Goal: Find specific page/section: Find specific page/section

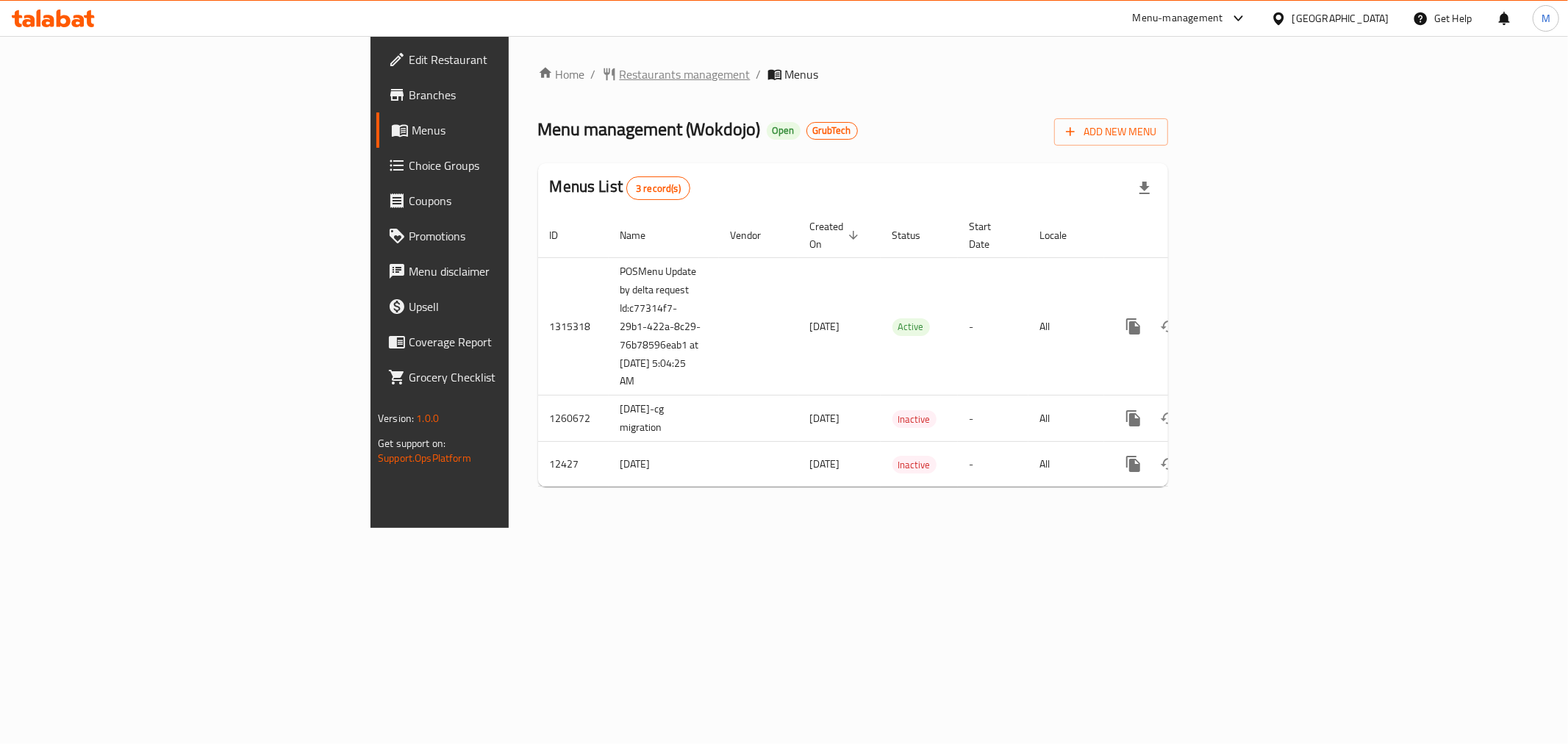
click at [620, 82] on span "Restaurants management" at bounding box center [685, 74] width 131 height 18
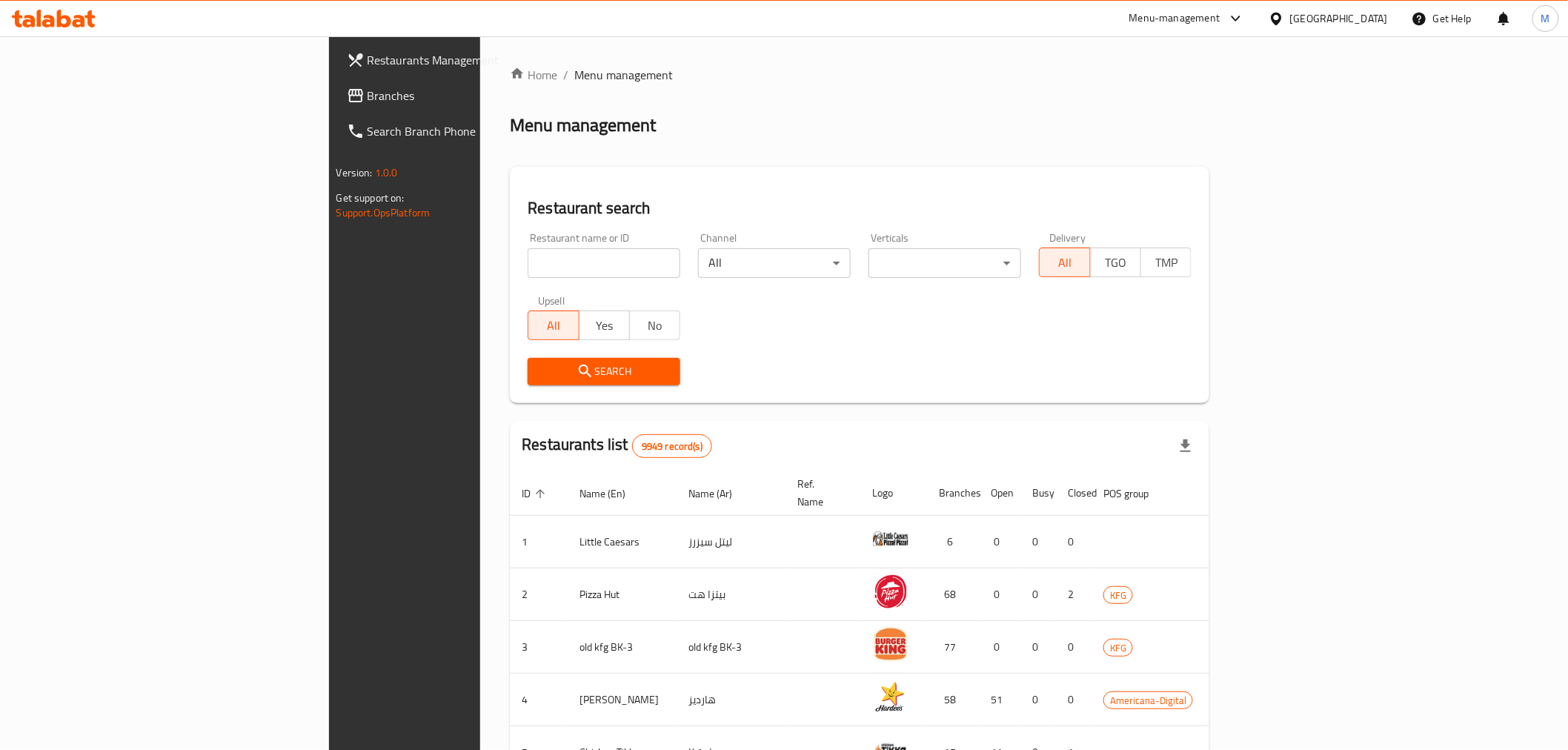
click at [528, 268] on input "search" at bounding box center [604, 263] width 152 height 30
paste input "13239"
type input "13239"
click button "Search" at bounding box center [604, 371] width 152 height 27
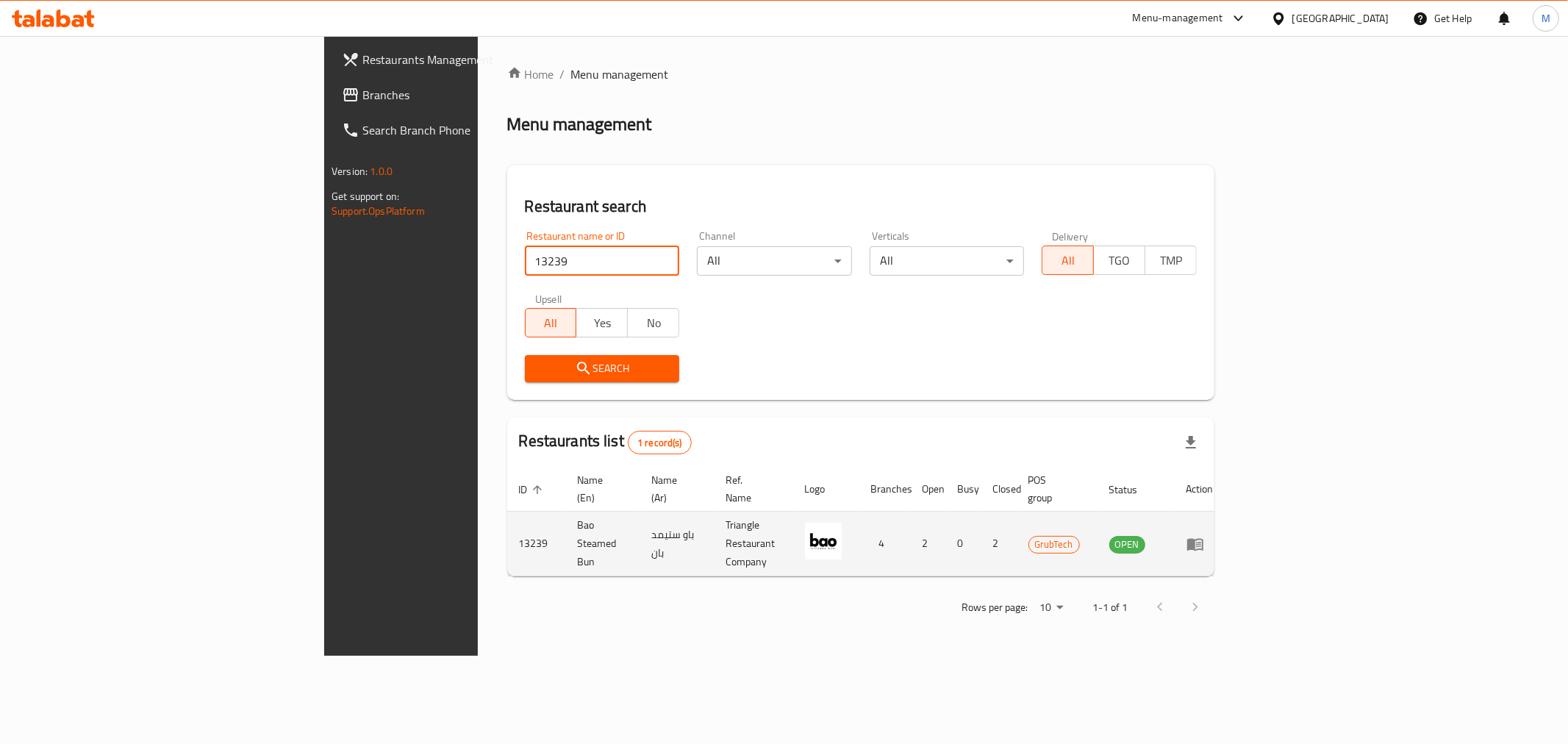
click at [1226, 530] on td "enhanced table" at bounding box center [1200, 544] width 50 height 64
click at [1204, 535] on icon "enhanced table" at bounding box center [1195, 544] width 18 height 18
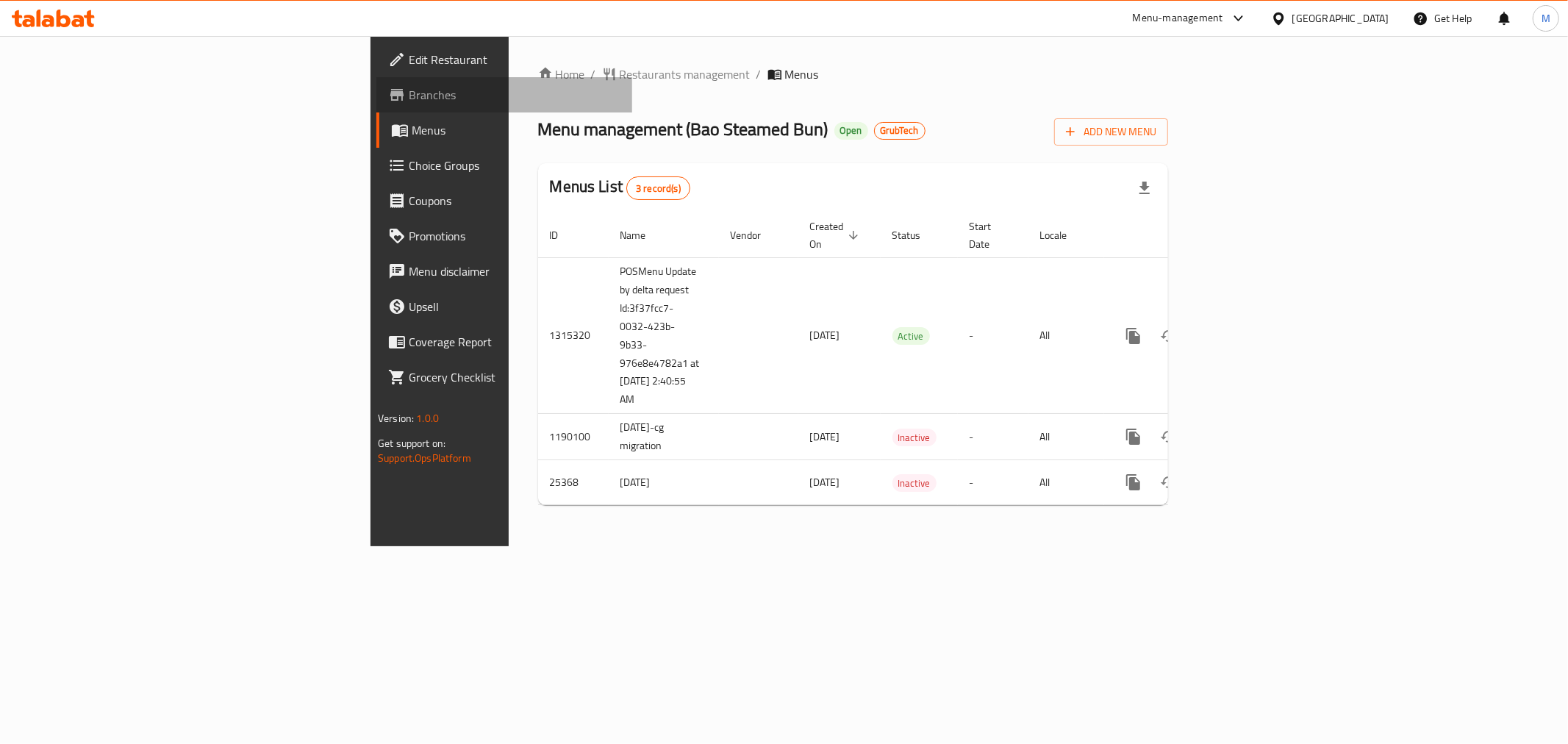
click at [409, 97] on span "Branches" at bounding box center [515, 94] width 212 height 18
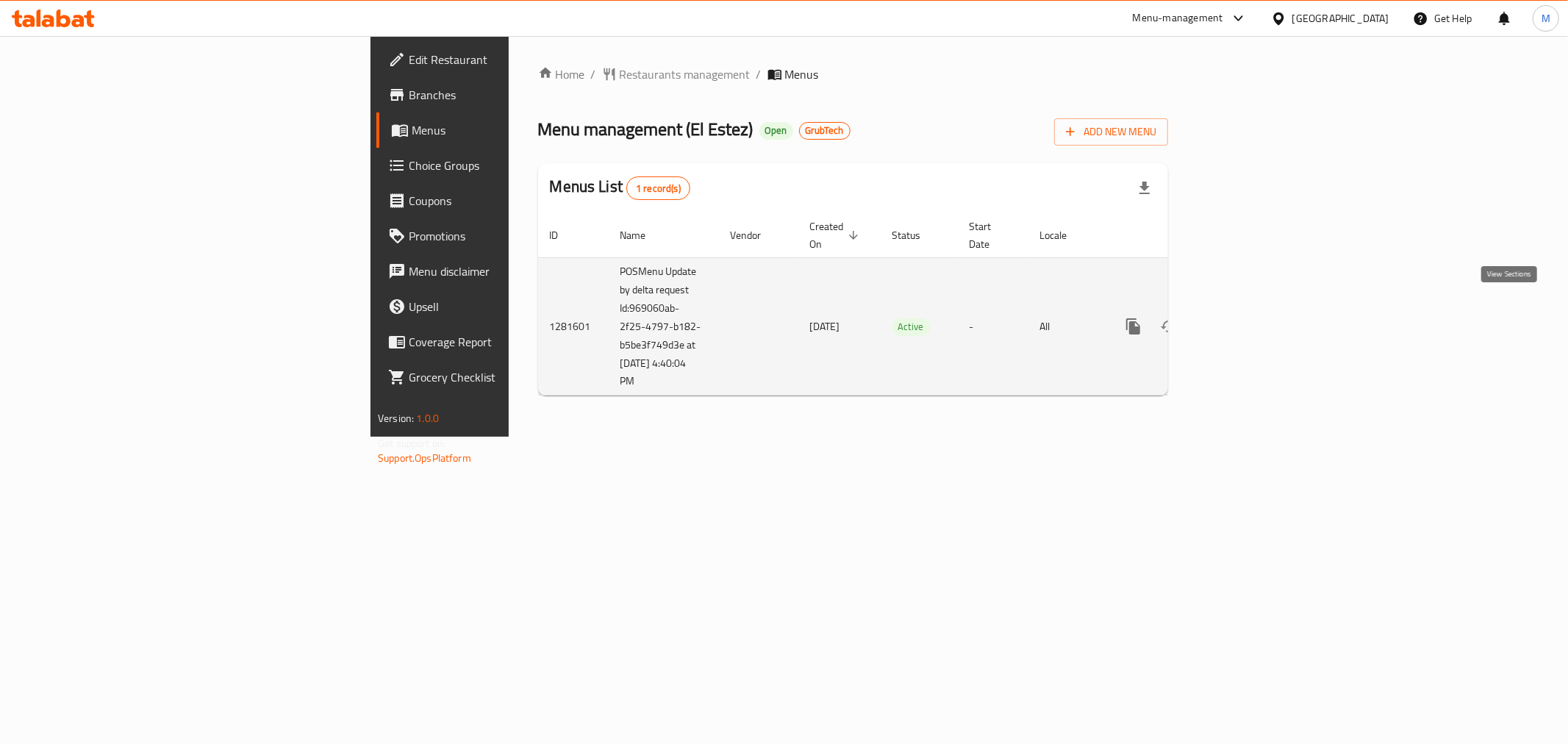
click at [1258, 319] on link "enhanced table" at bounding box center [1240, 326] width 35 height 35
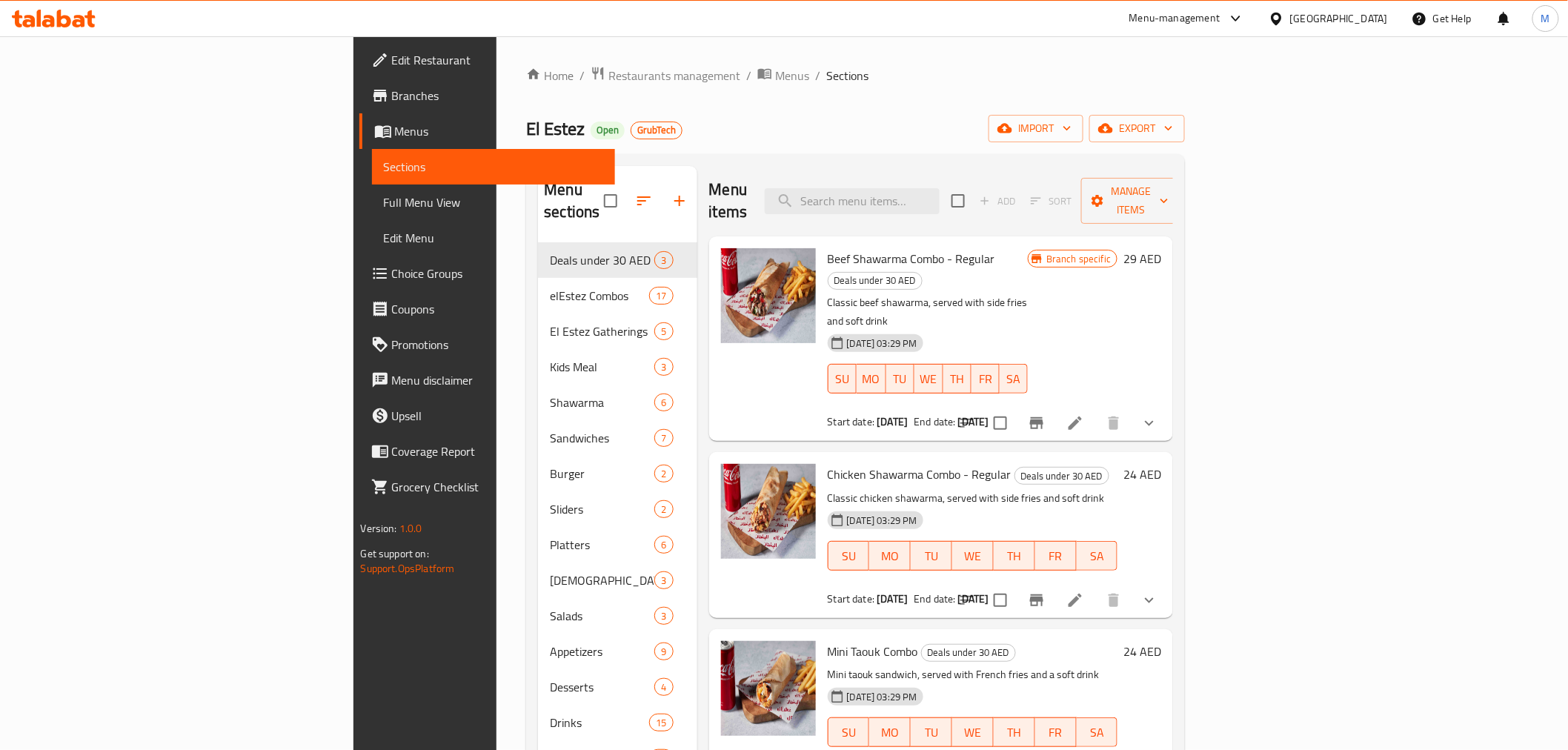
click at [395, 127] on span "Menus" at bounding box center [499, 131] width 209 height 18
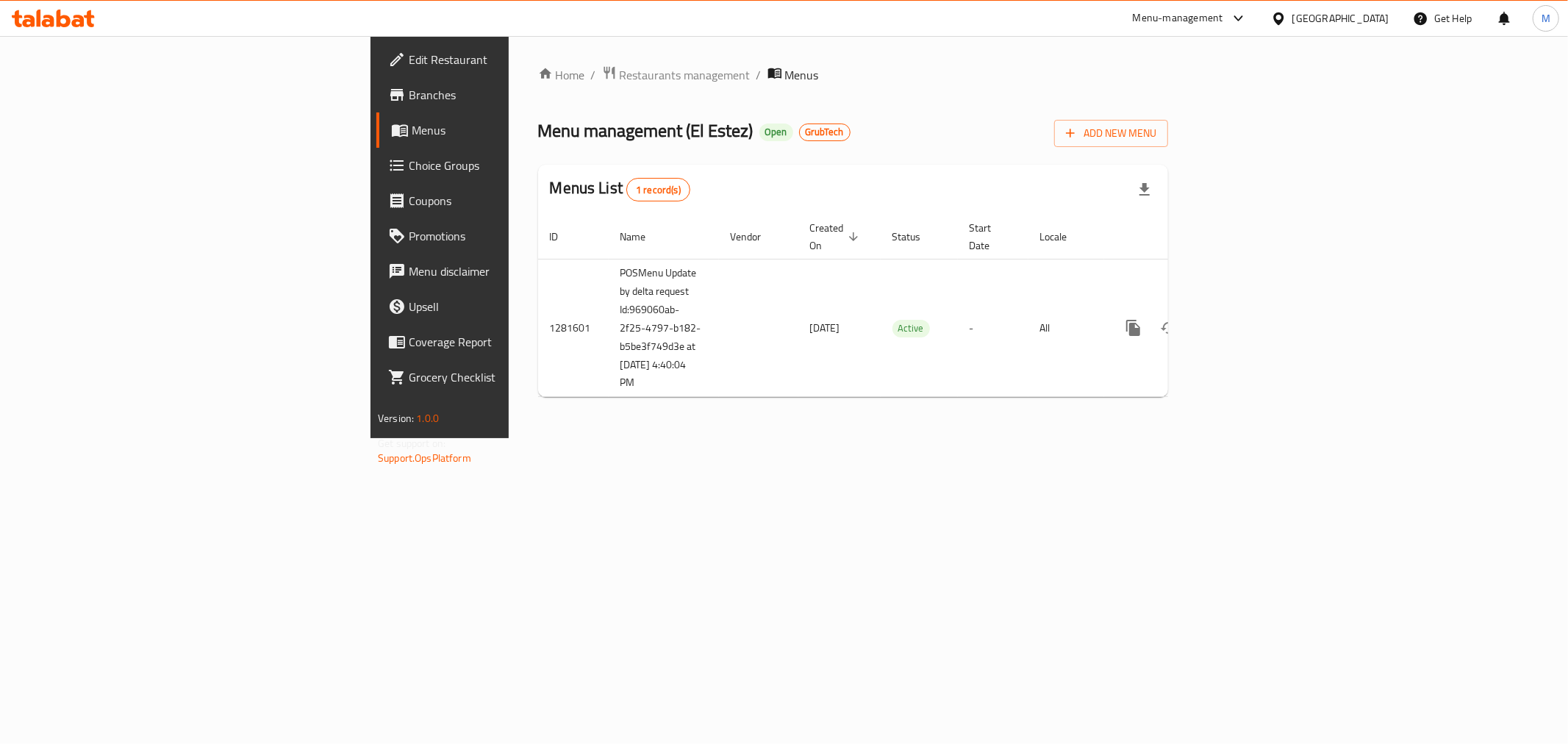
click at [409, 87] on span "Branches" at bounding box center [515, 94] width 212 height 18
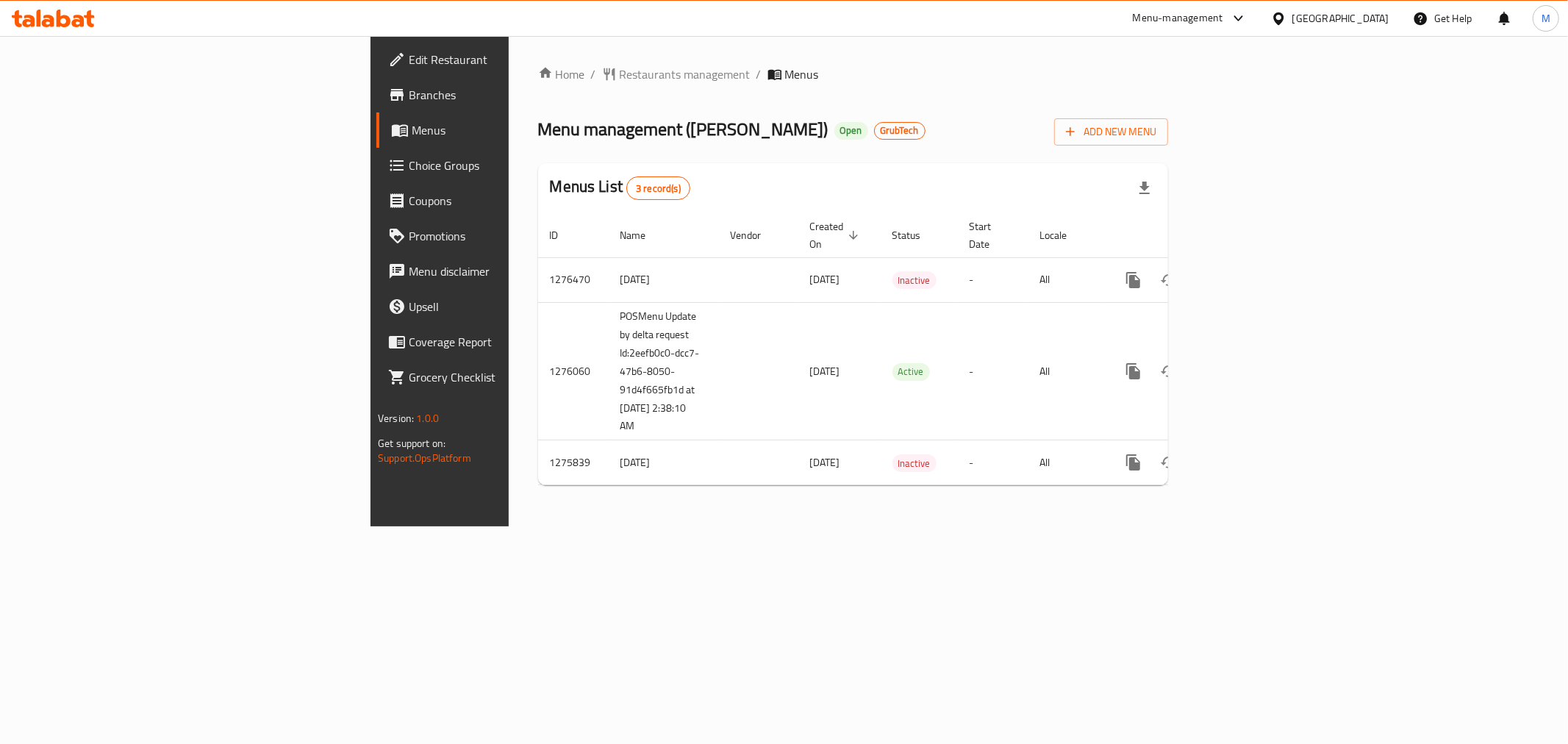
click at [377, 104] on link "Branches" at bounding box center [504, 95] width 255 height 35
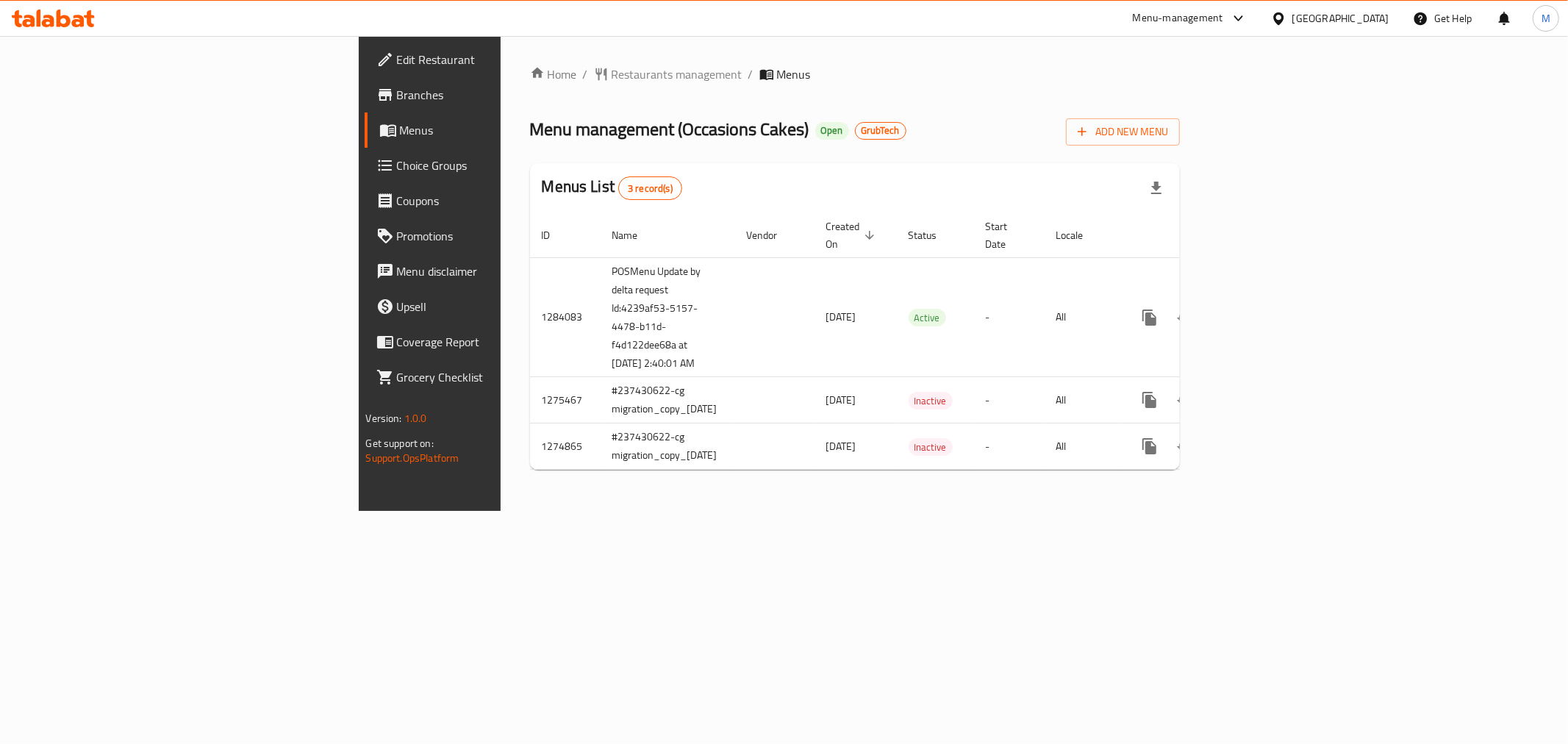
click at [397, 103] on span "Branches" at bounding box center [502, 94] width 212 height 18
click at [364, 106] on link "Branches" at bounding box center [492, 95] width 255 height 35
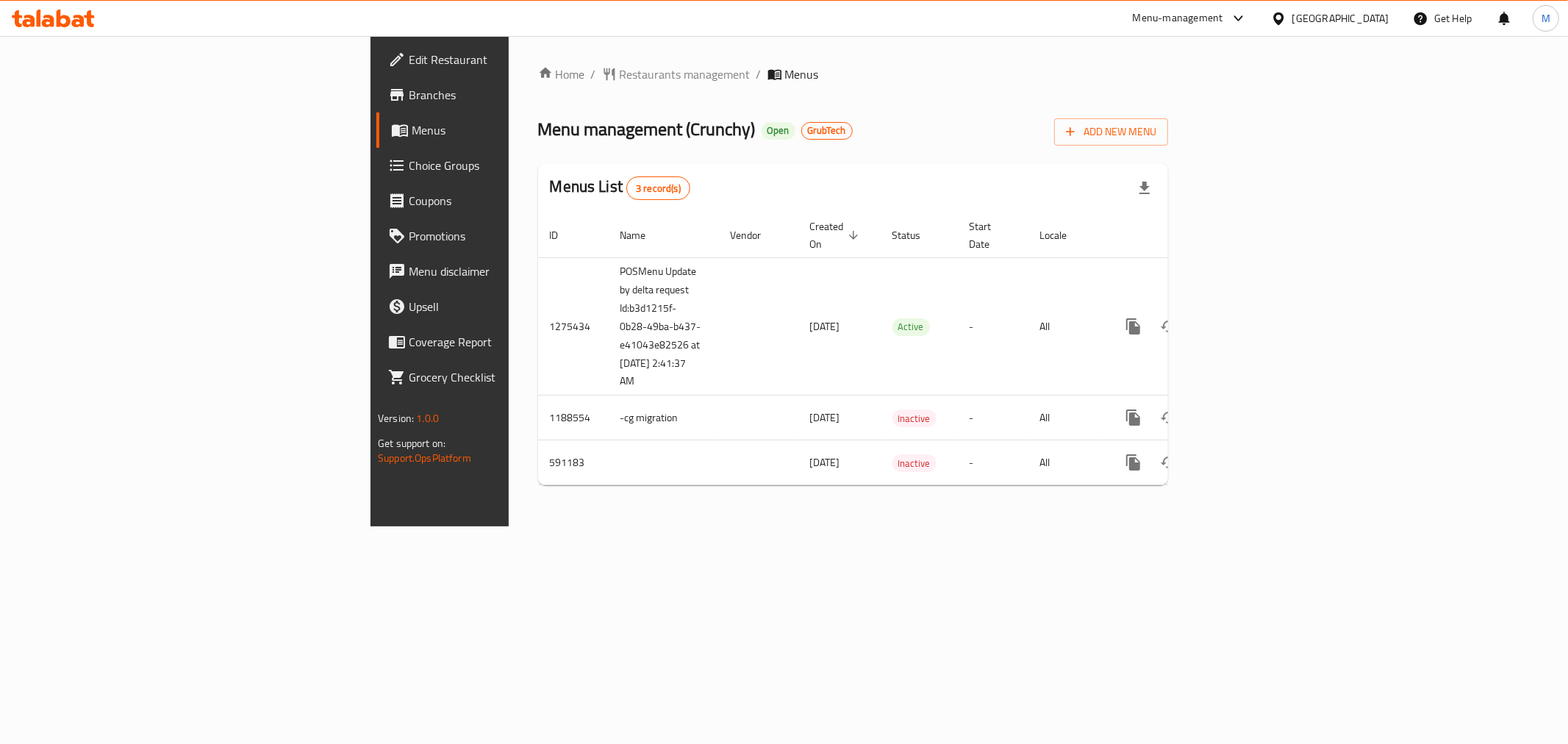
click at [409, 99] on span "Branches" at bounding box center [515, 94] width 212 height 18
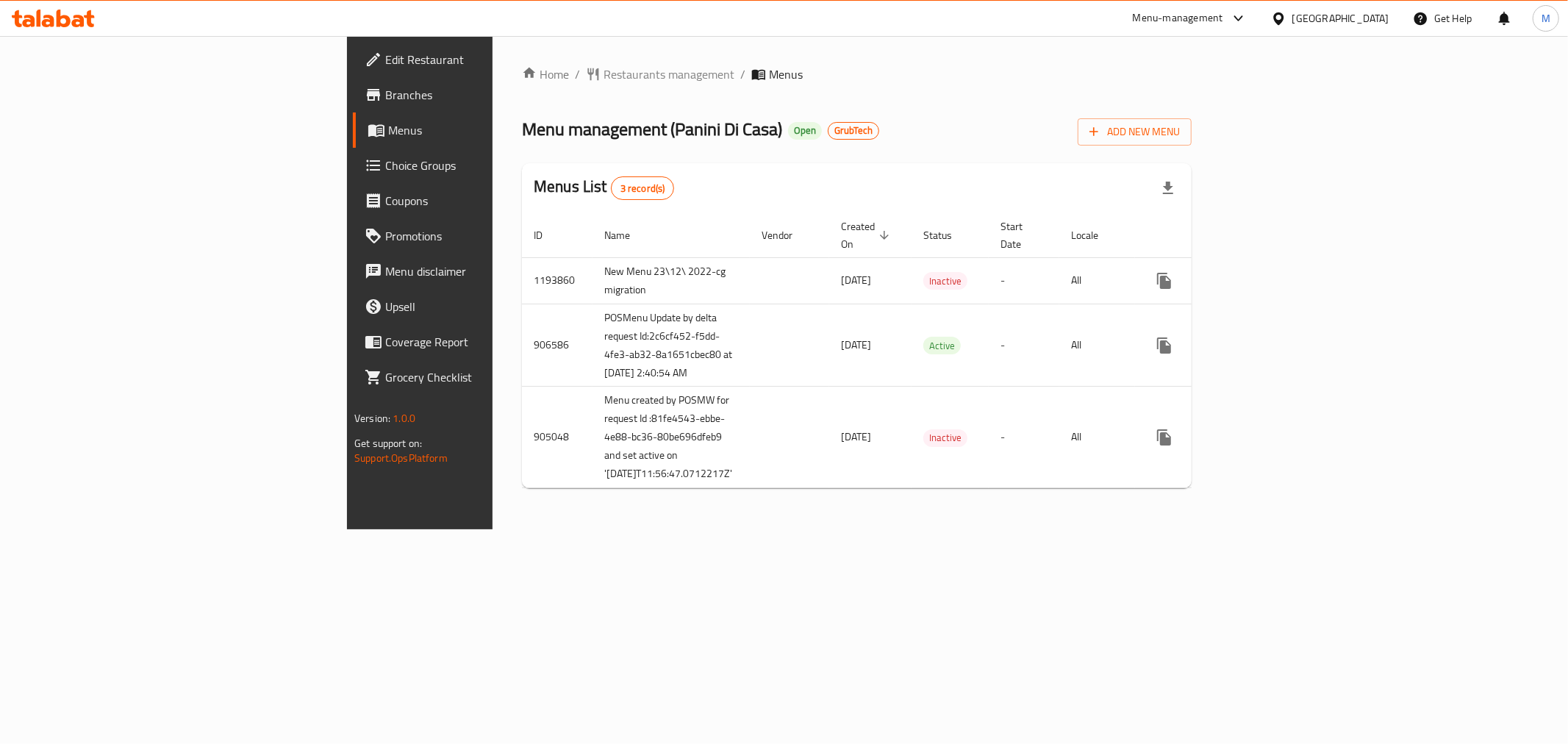
click at [385, 87] on span "Branches" at bounding box center [490, 94] width 212 height 18
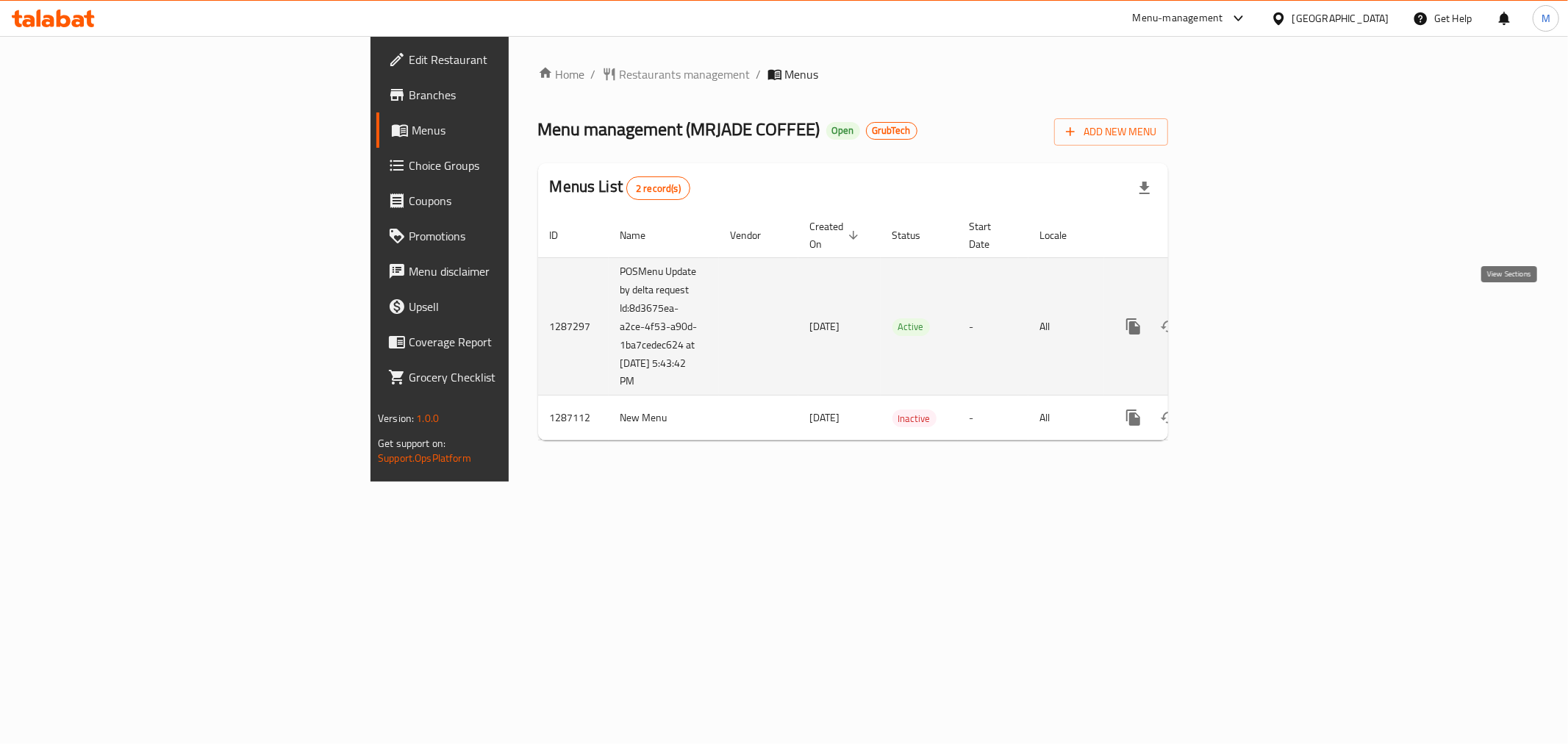
click at [1248, 318] on icon "enhanced table" at bounding box center [1239, 326] width 18 height 18
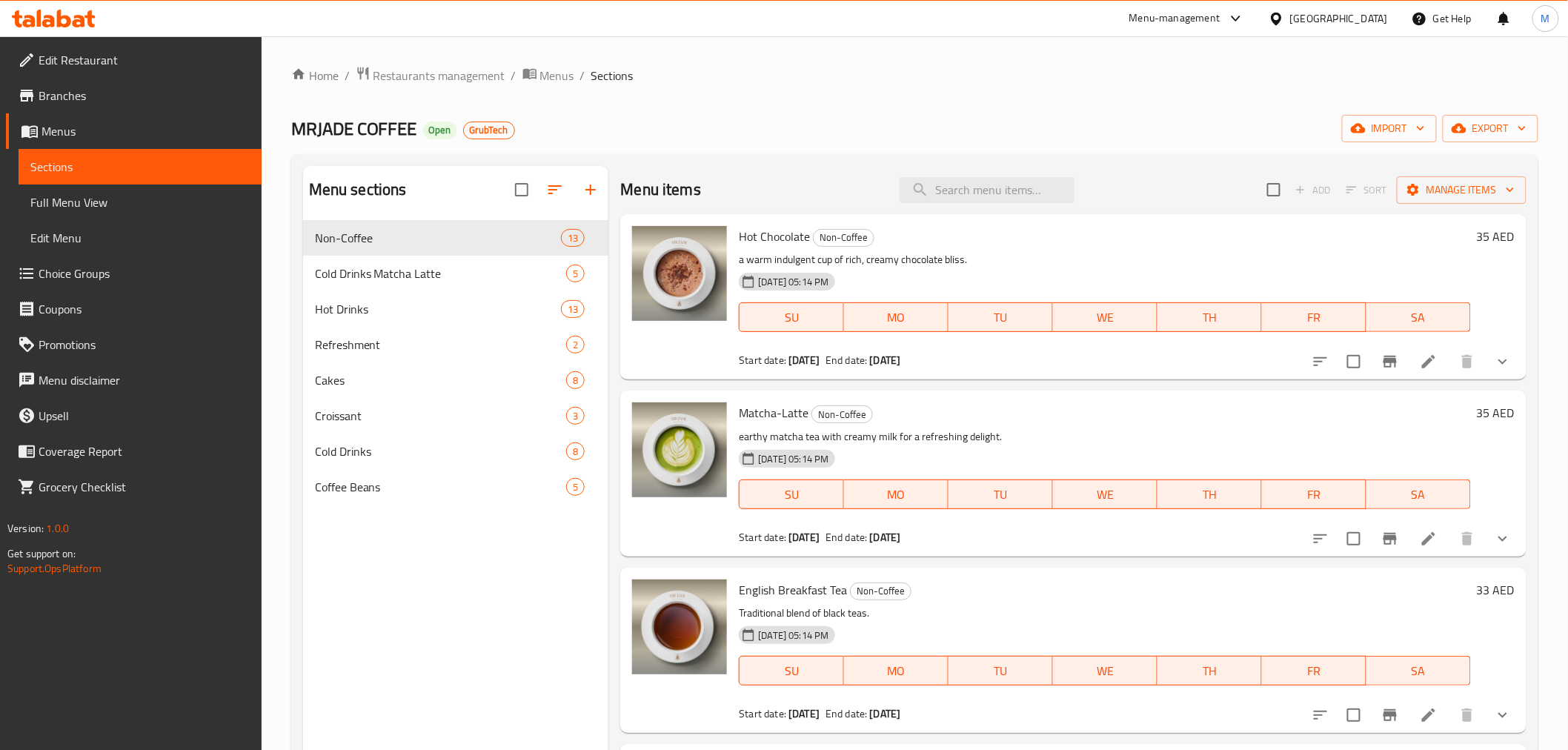
click at [86, 128] on span "Menus" at bounding box center [146, 131] width 209 height 18
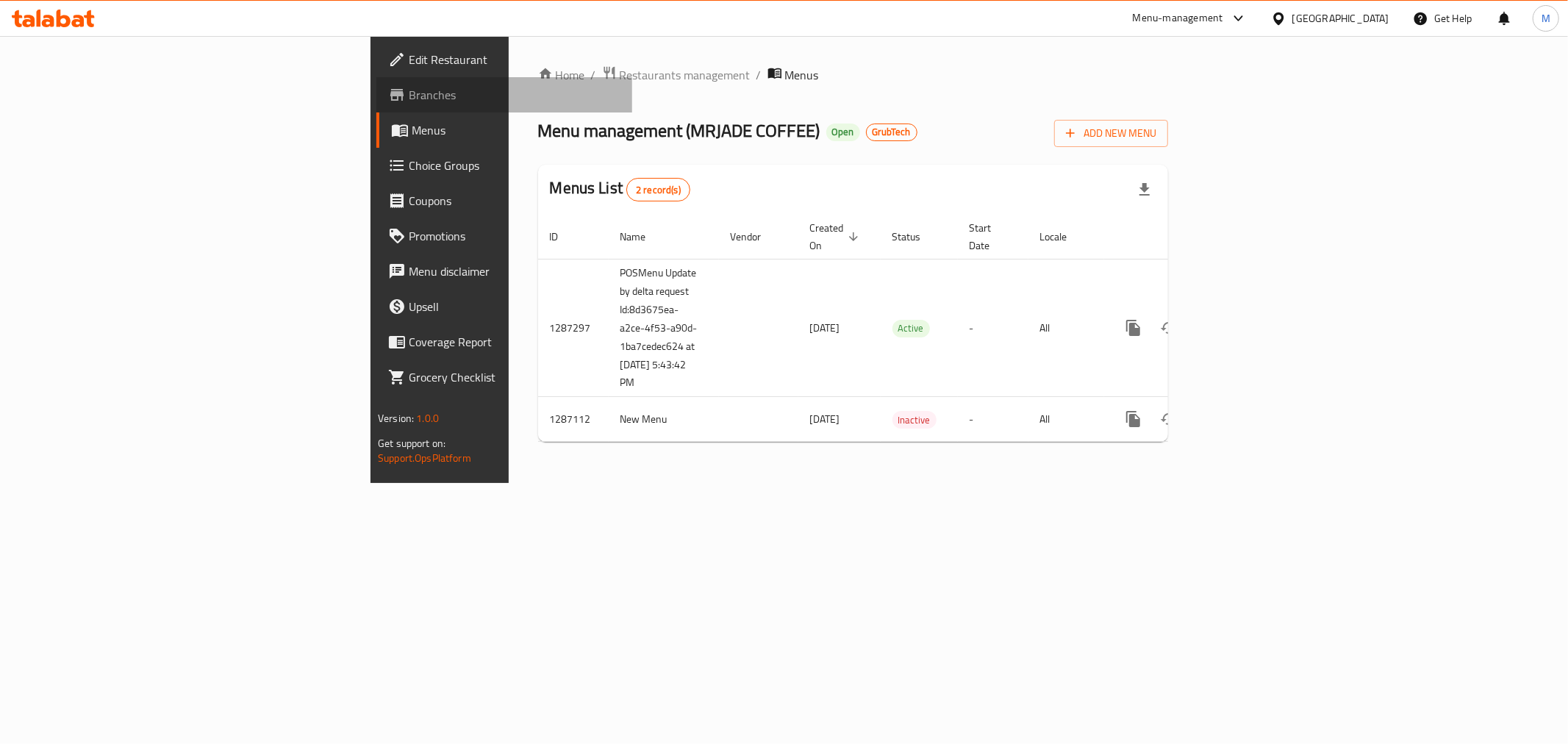
click at [409, 97] on span "Branches" at bounding box center [515, 94] width 212 height 18
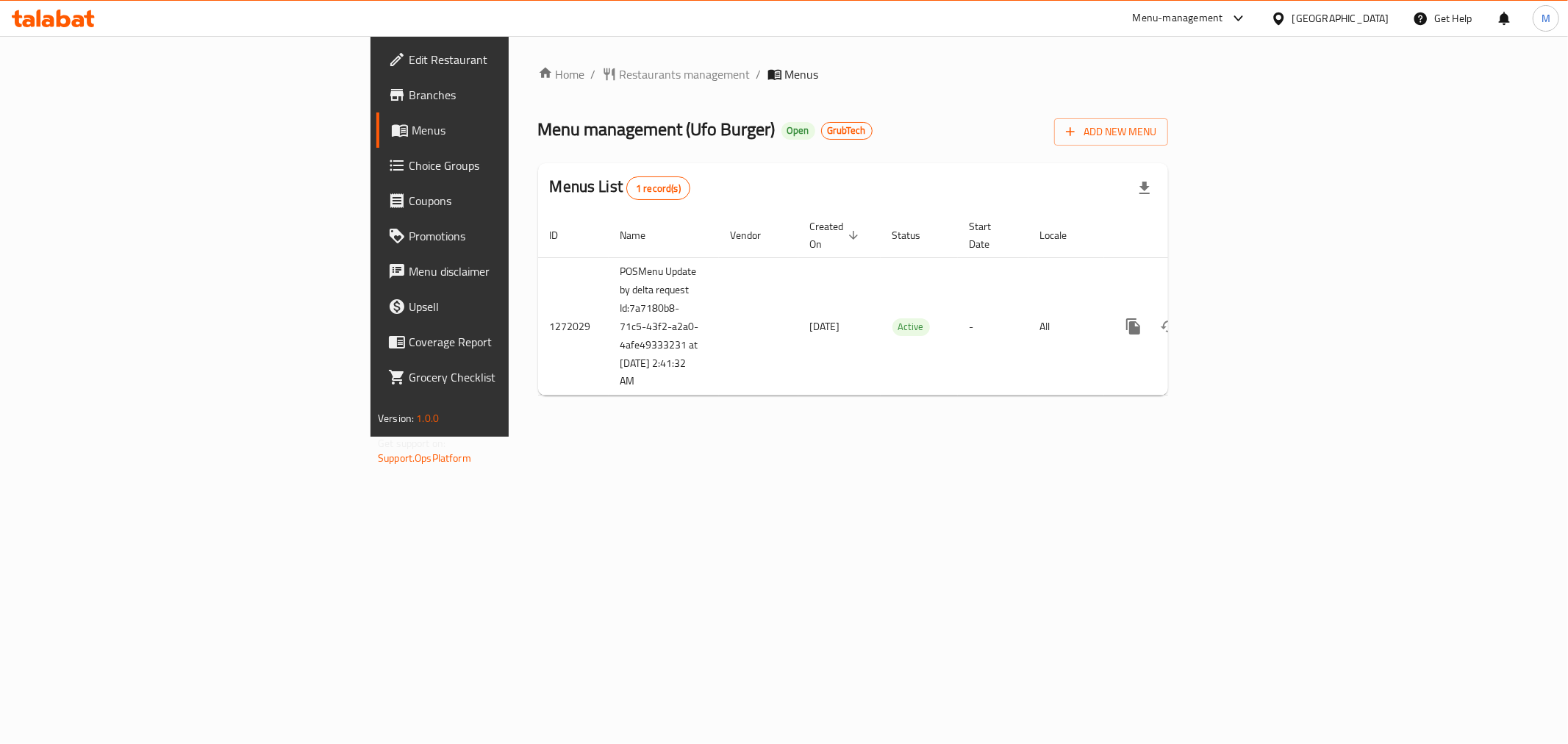
click at [409, 103] on span "Branches" at bounding box center [515, 94] width 212 height 18
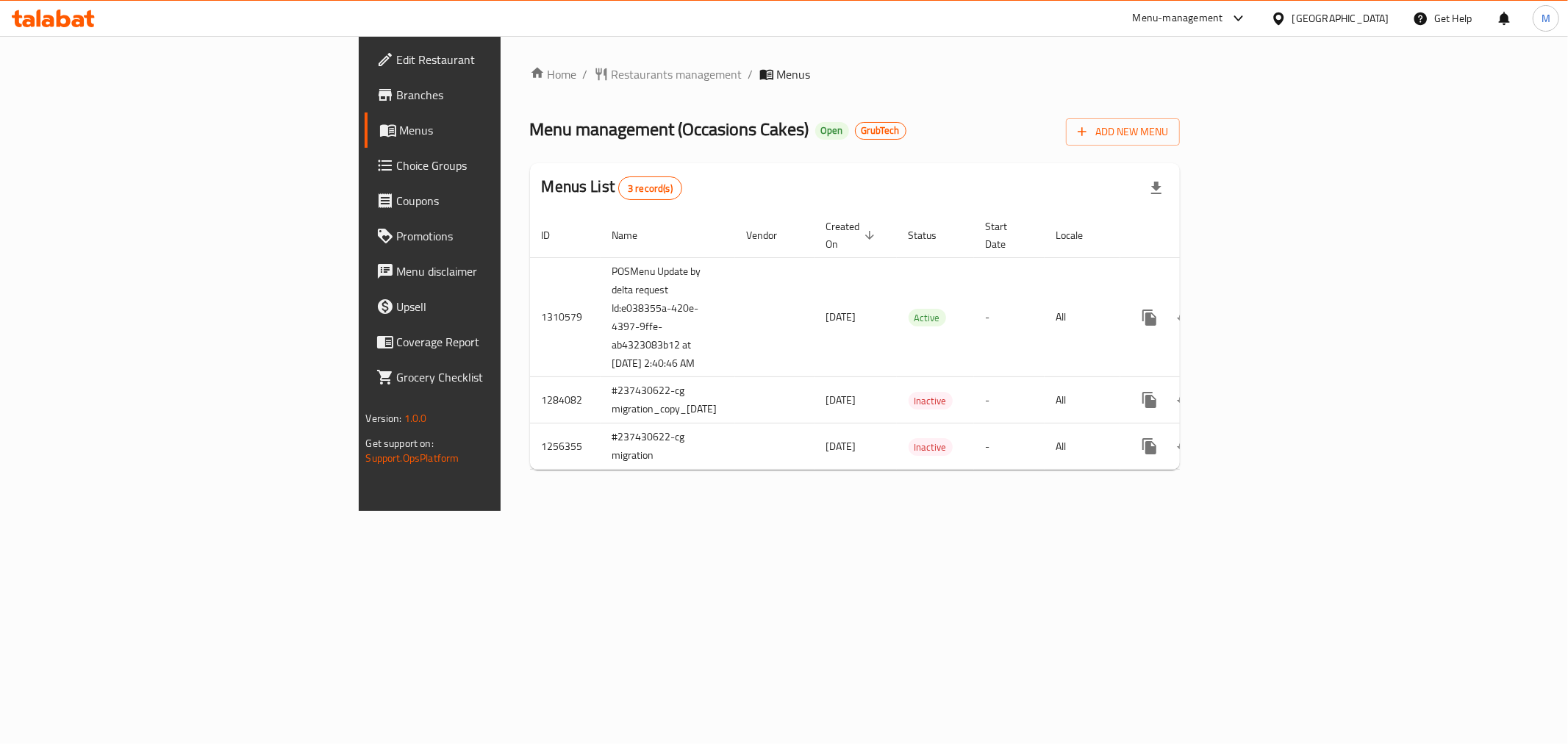
click at [364, 82] on link "Branches" at bounding box center [492, 95] width 255 height 35
click at [364, 106] on link "Branches" at bounding box center [492, 95] width 255 height 35
click at [397, 86] on span "Branches" at bounding box center [502, 94] width 212 height 18
